Goal: Find contact information: Find contact information

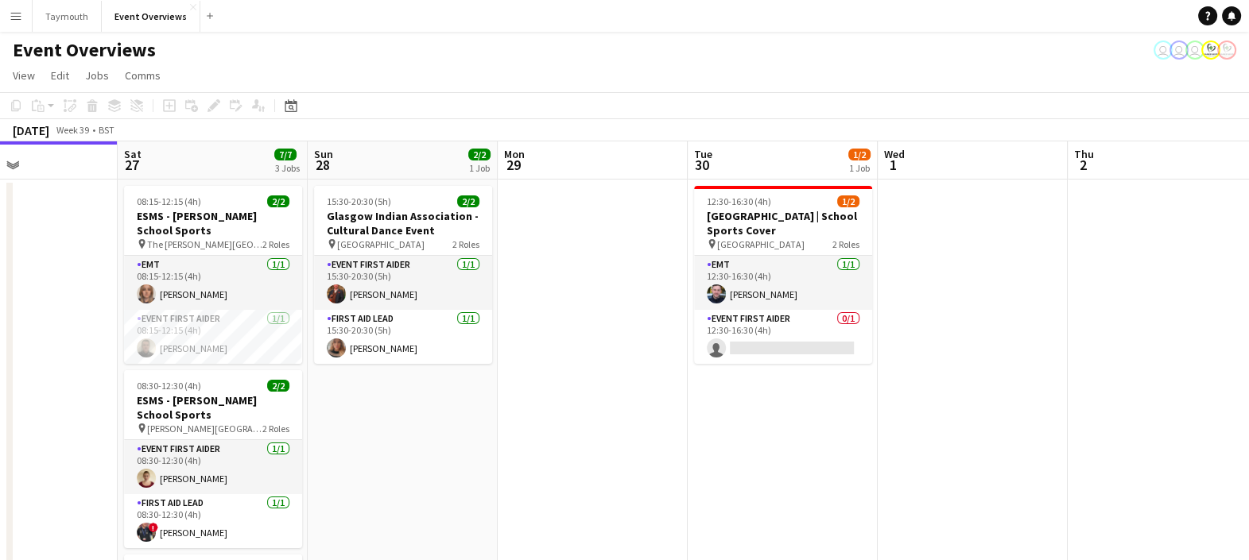
drag, startPoint x: 759, startPoint y: 176, endPoint x: 389, endPoint y: 238, distance: 374.8
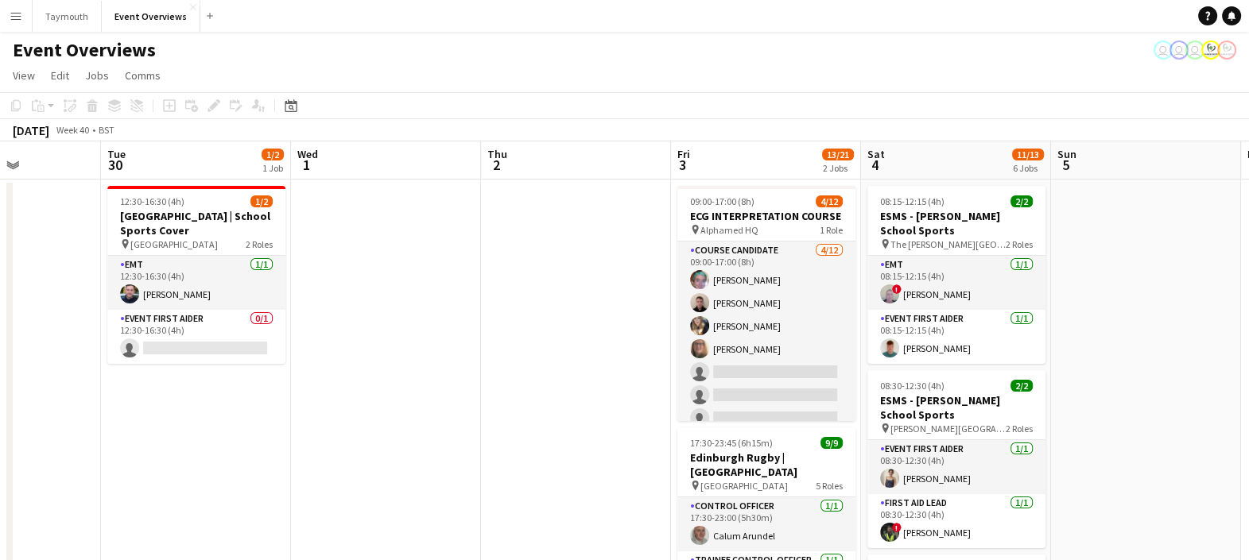
scroll to position [0, 603]
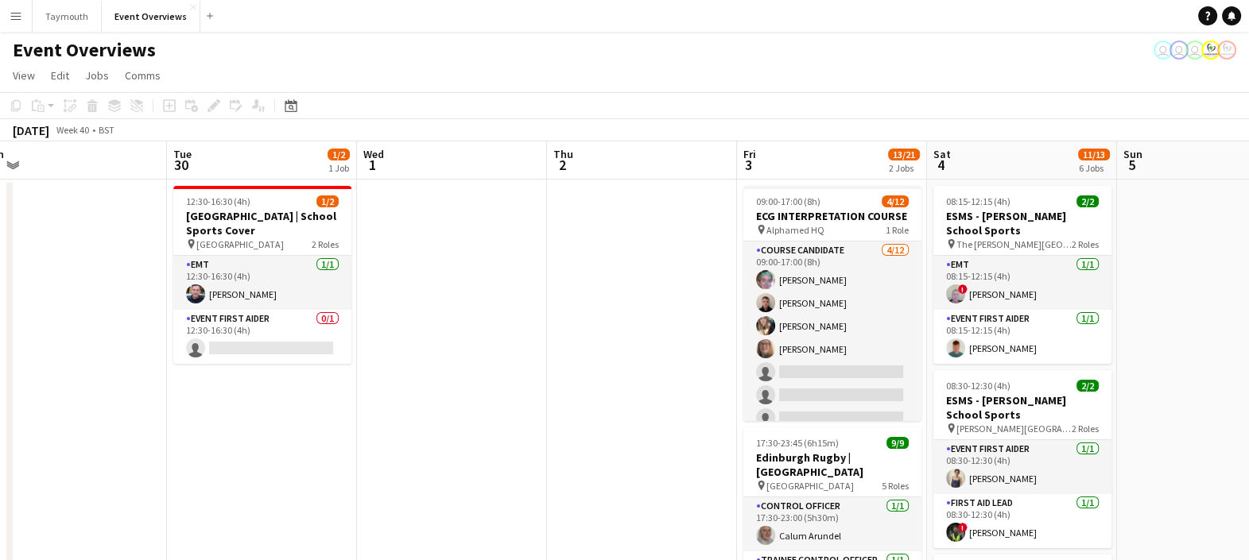
drag, startPoint x: 1017, startPoint y: 171, endPoint x: 499, endPoint y: 202, distance: 518.4
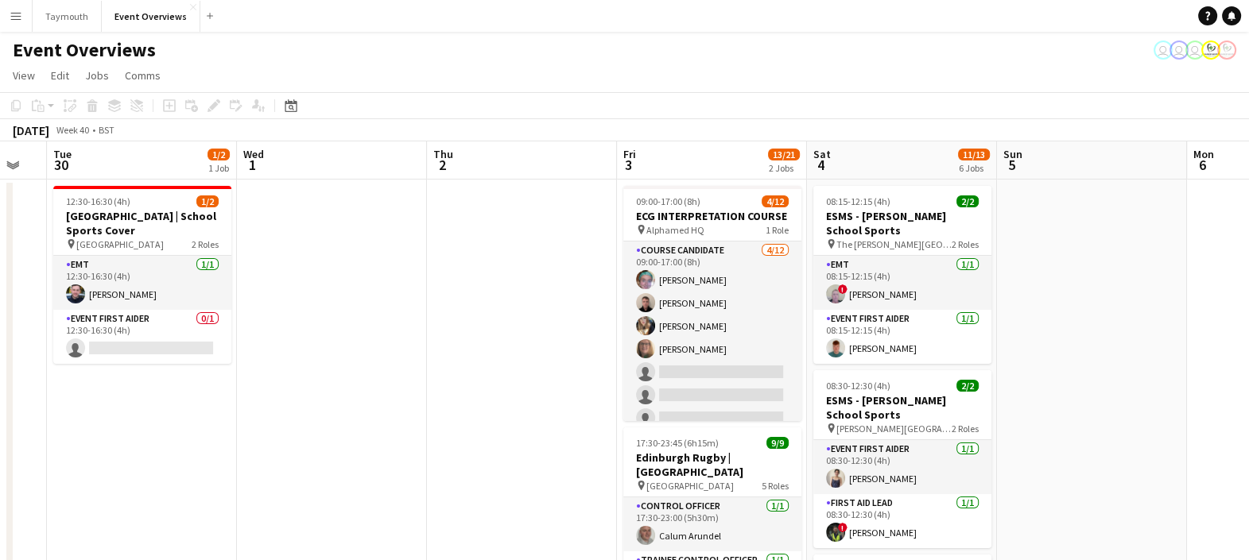
drag, startPoint x: 817, startPoint y: 165, endPoint x: 686, endPoint y: 190, distance: 133.4
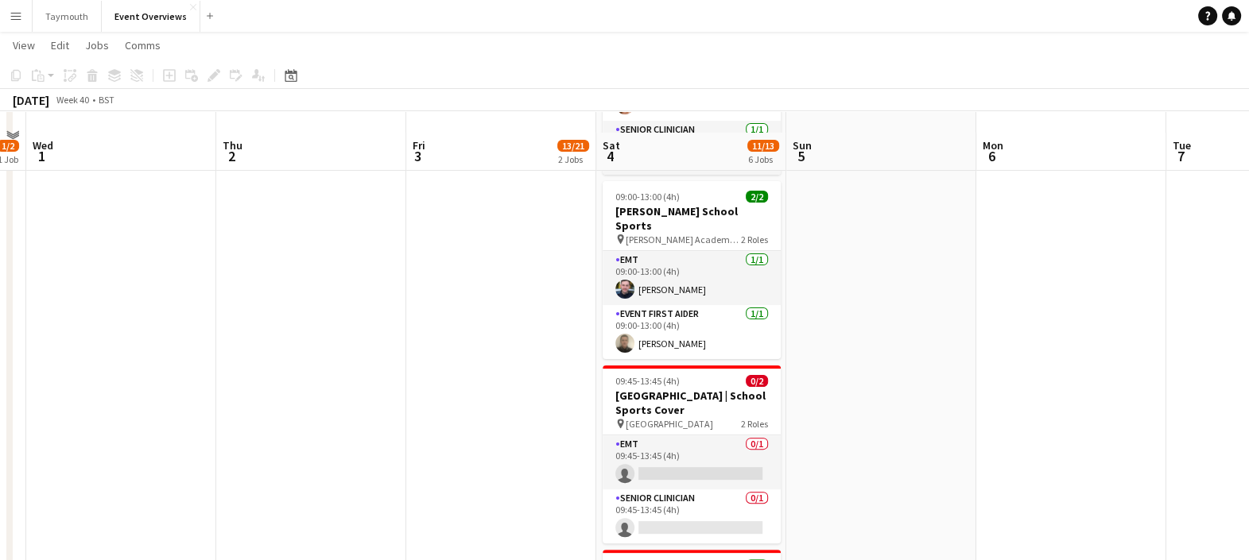
scroll to position [802, 0]
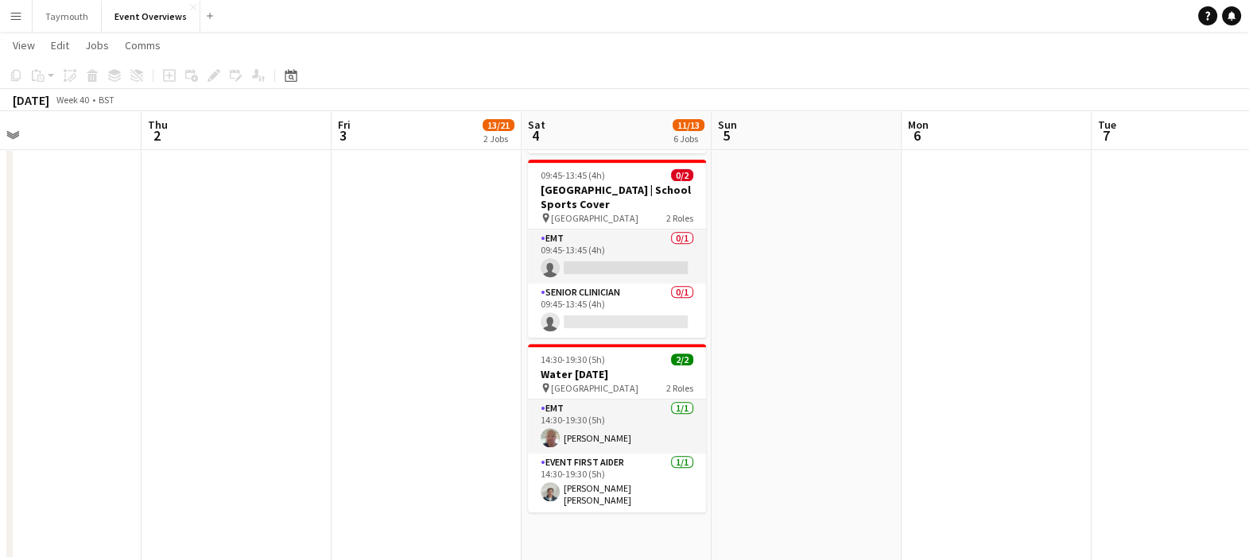
drag, startPoint x: 934, startPoint y: 127, endPoint x: 571, endPoint y: 186, distance: 367.2
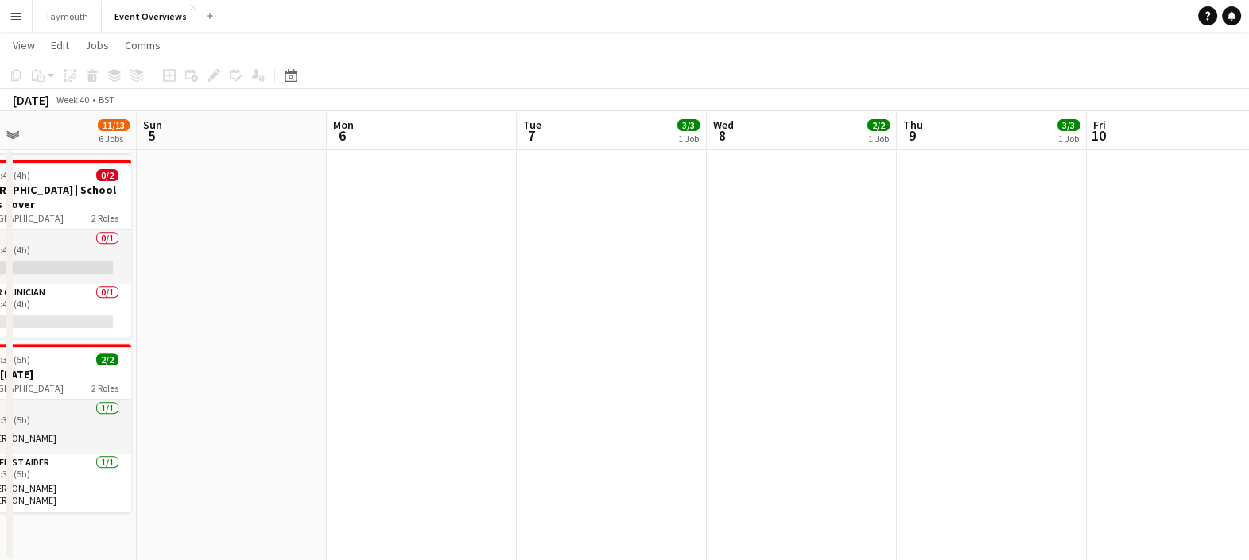
scroll to position [0, 615]
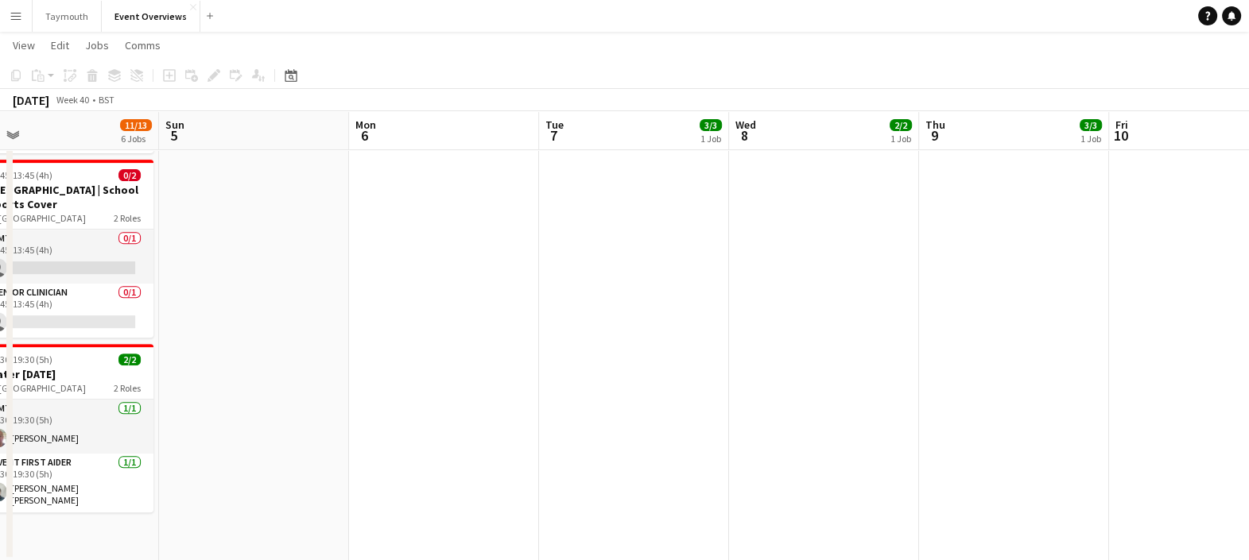
drag, startPoint x: 716, startPoint y: 135, endPoint x: 429, endPoint y: 206, distance: 295.5
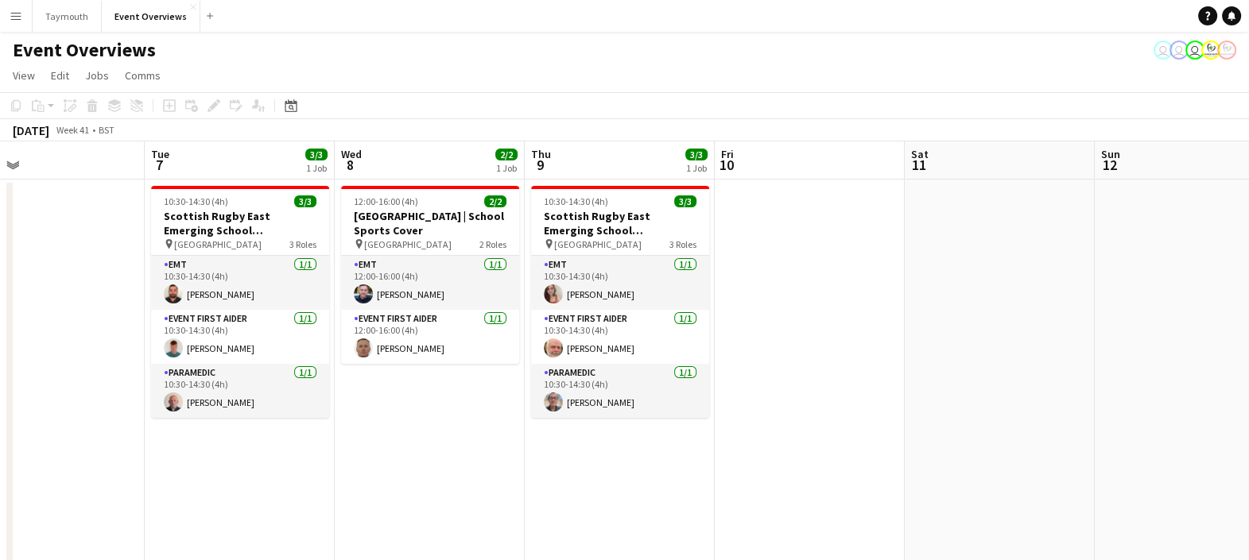
click at [23, 11] on button "Menu" at bounding box center [16, 16] width 32 height 32
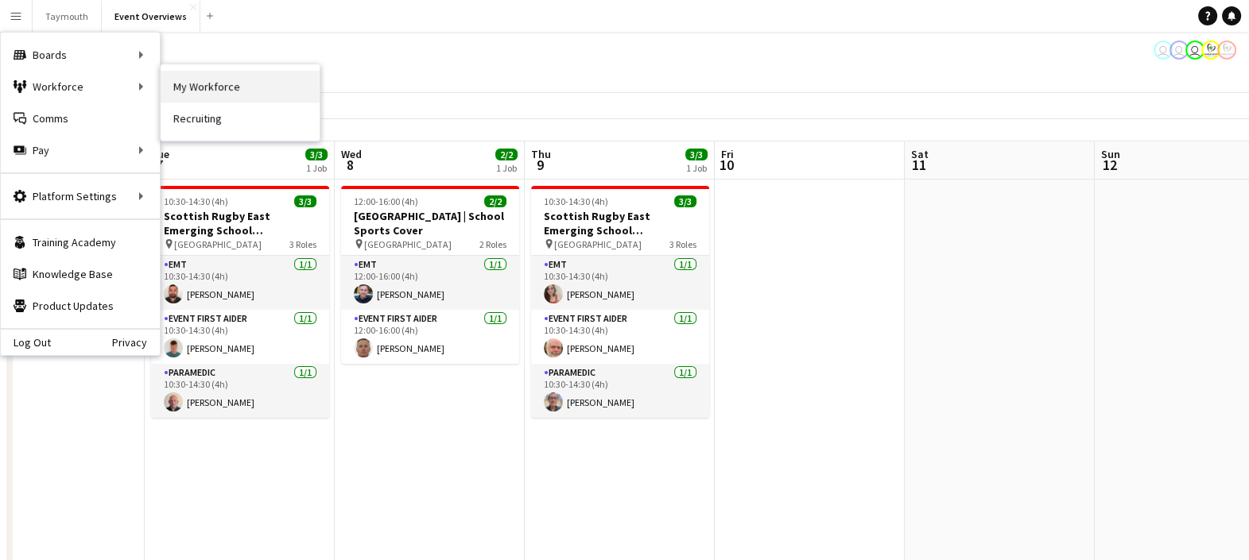
click at [226, 89] on link "My Workforce" at bounding box center [240, 87] width 159 height 32
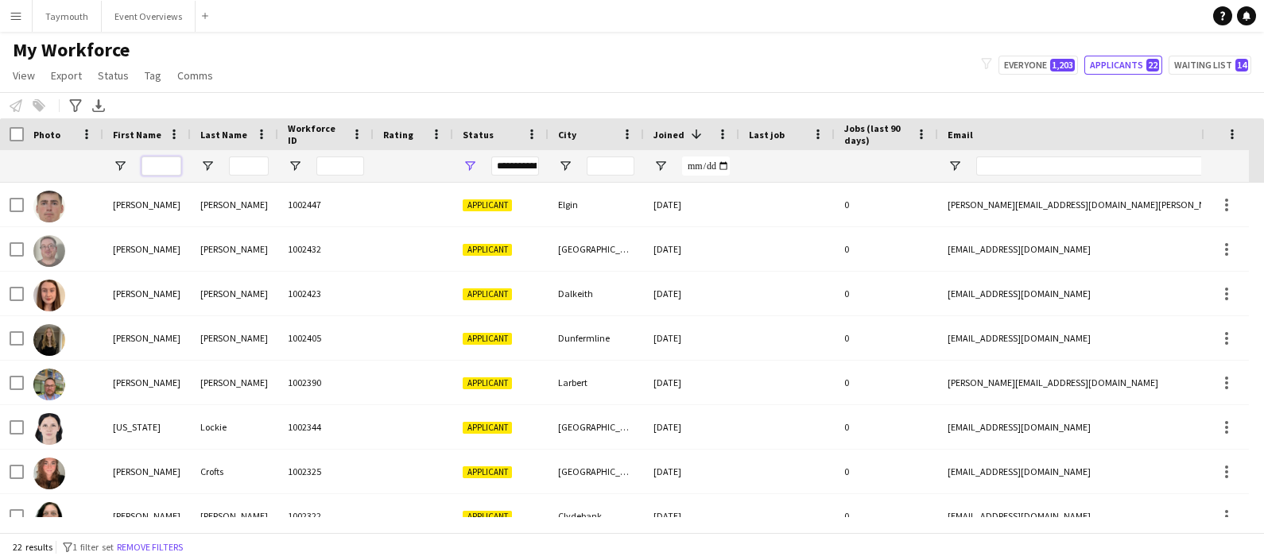
click at [167, 167] on input "First Name Filter Input" at bounding box center [161, 166] width 40 height 19
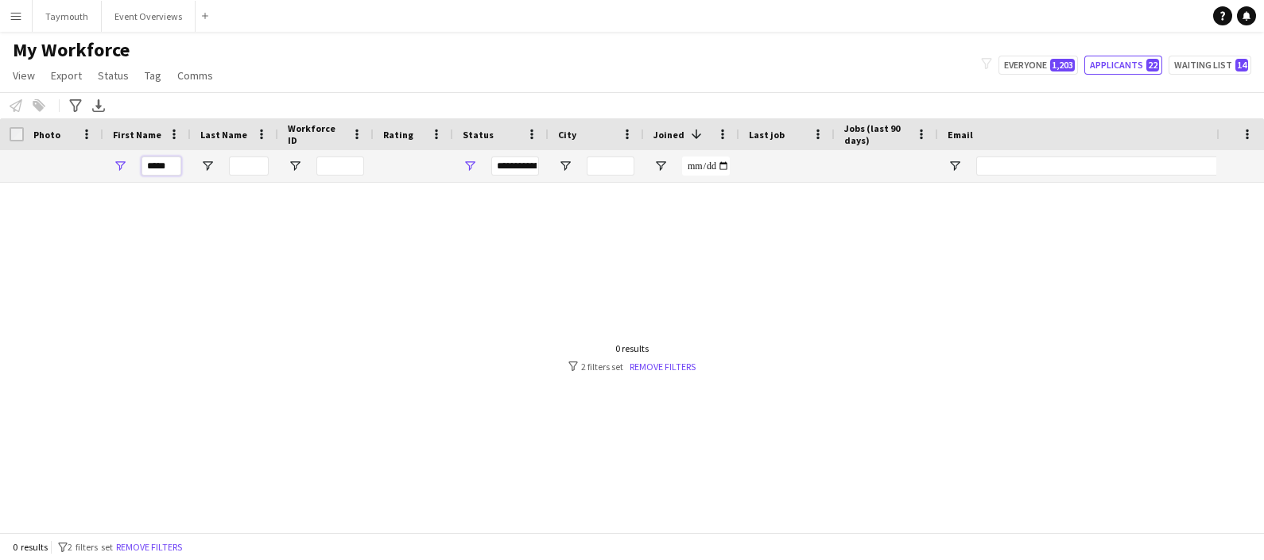
type input "*****"
click at [668, 373] on div at bounding box center [608, 350] width 1216 height 335
click at [680, 358] on div "0 results filter-1 2 filters set Remove filters" at bounding box center [631, 358] width 127 height 30
click at [479, 164] on div "**********" at bounding box center [500, 166] width 95 height 32
click at [472, 166] on span "Open Filter Menu" at bounding box center [470, 166] width 14 height 14
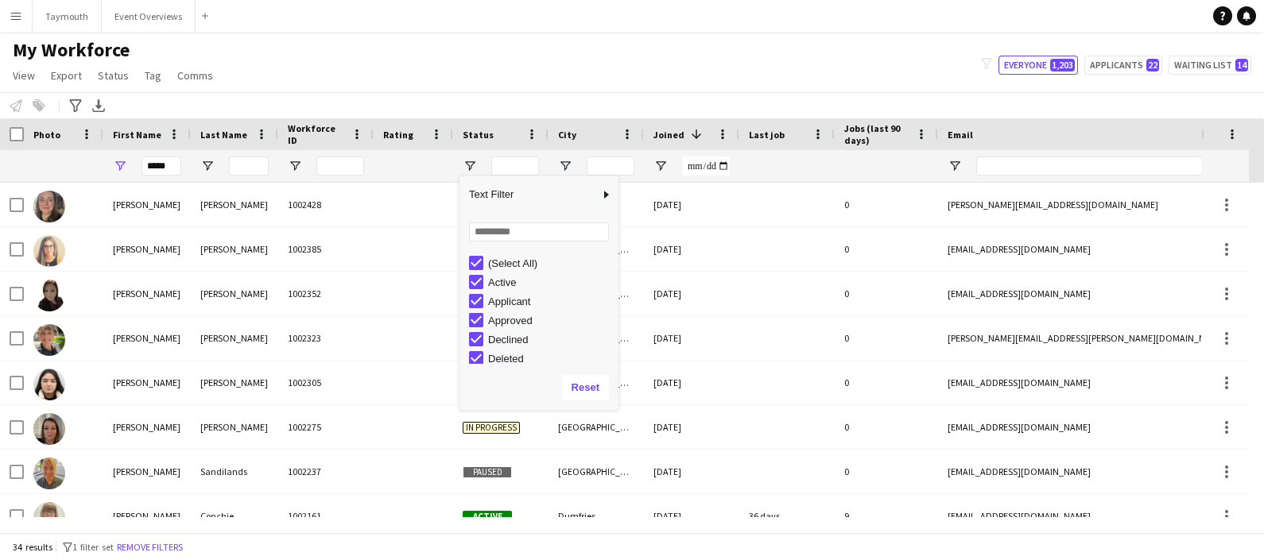
click at [393, 99] on div "Notify workforce Add to tag Select at least one crew to tag him or her. Advance…" at bounding box center [632, 105] width 1264 height 26
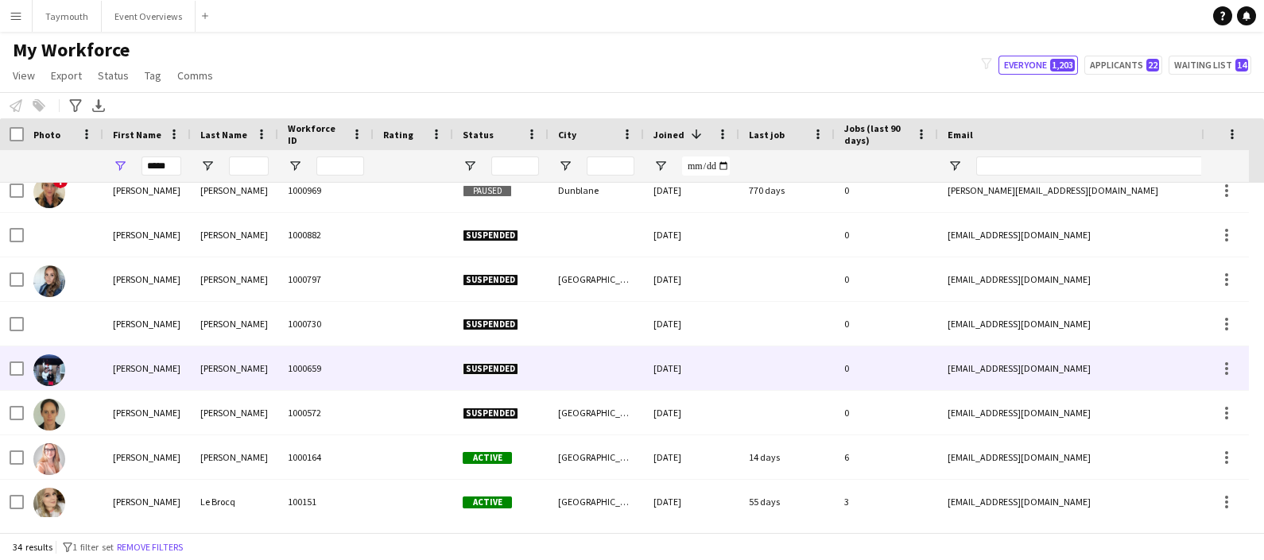
scroll to position [1093, 0]
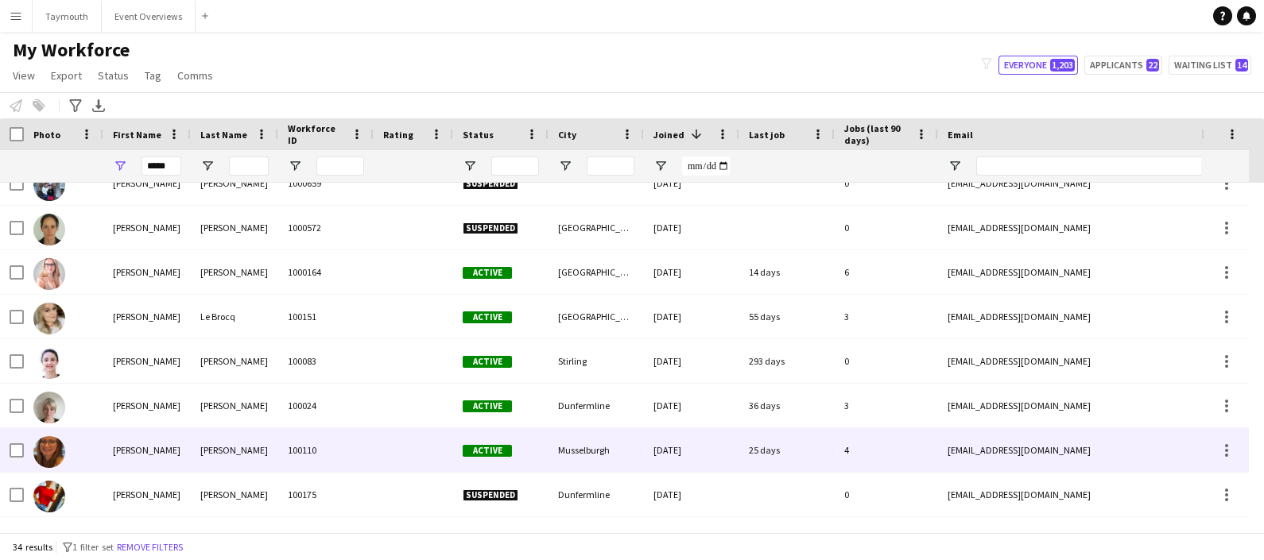
click at [225, 397] on div "[PERSON_NAME]" at bounding box center [234, 406] width 87 height 44
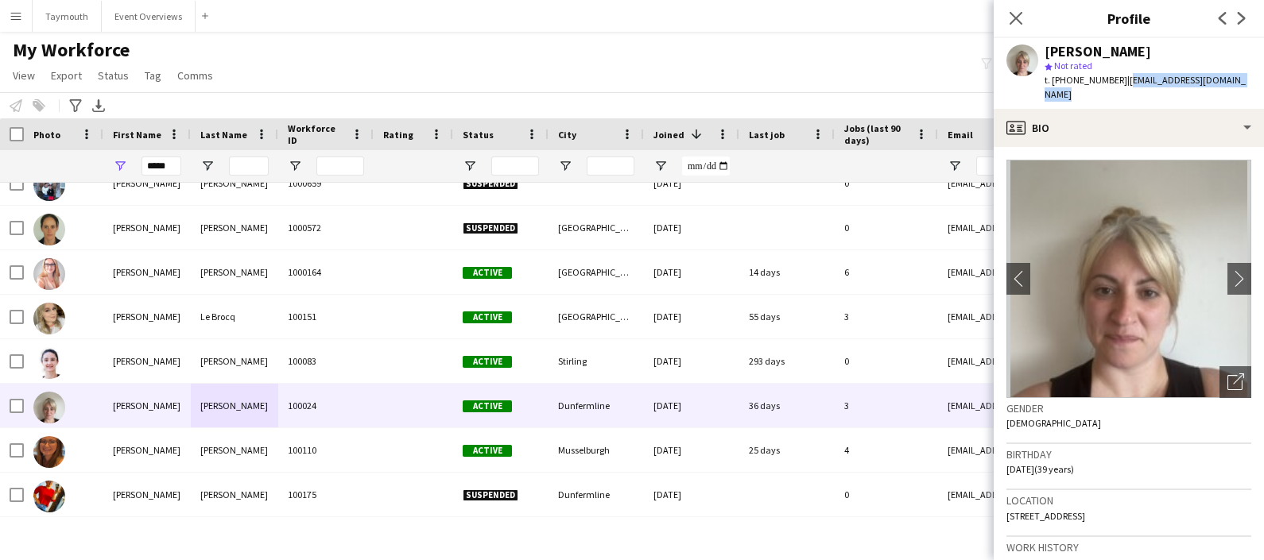
drag, startPoint x: 1246, startPoint y: 80, endPoint x: 1120, endPoint y: 83, distance: 125.6
click at [1120, 83] on span "| [EMAIL_ADDRESS][DOMAIN_NAME]" at bounding box center [1144, 87] width 201 height 26
copy span "[EMAIL_ADDRESS][DOMAIN_NAME]"
